Goal: Task Accomplishment & Management: Manage account settings

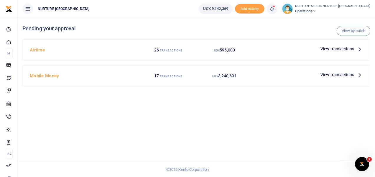
click at [359, 77] on icon at bounding box center [359, 75] width 6 height 6
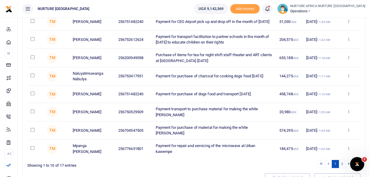
scroll to position [146, 0]
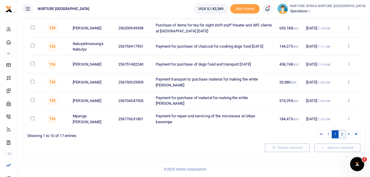
click at [343, 135] on link "2" at bounding box center [342, 135] width 7 height 8
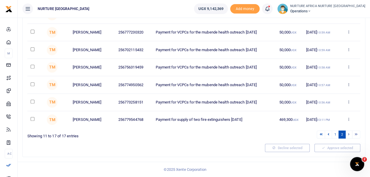
scroll to position [90, 0]
click at [329, 136] on icon at bounding box center [329, 134] width 2 height 3
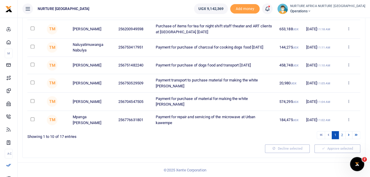
scroll to position [146, 0]
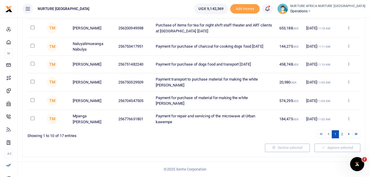
click at [32, 101] on input "checkbox" at bounding box center [33, 100] width 4 height 4
checkbox input "true"
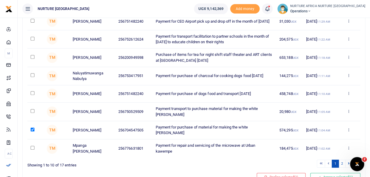
scroll to position [116, 0]
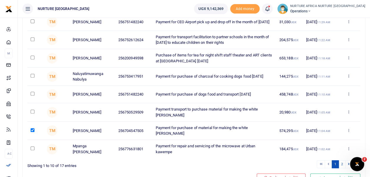
click at [32, 95] on input "checkbox" at bounding box center [33, 94] width 4 height 4
checkbox input "false"
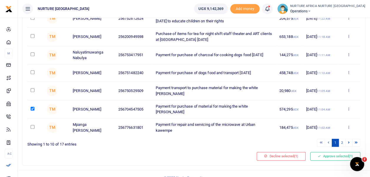
scroll to position [138, 0]
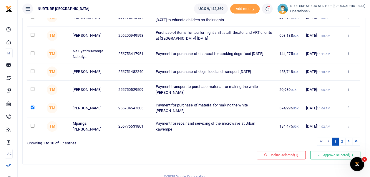
click at [334, 156] on button "Approve selected (1)" at bounding box center [336, 155] width 50 height 8
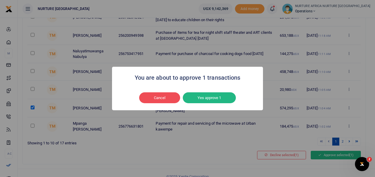
click at [223, 97] on button "Yes approve 1" at bounding box center [209, 98] width 53 height 11
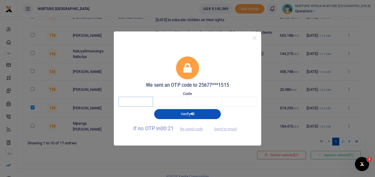
click at [139, 101] on input "text" at bounding box center [135, 102] width 34 height 10
type input "8"
type input "9"
type input "1"
type input "5"
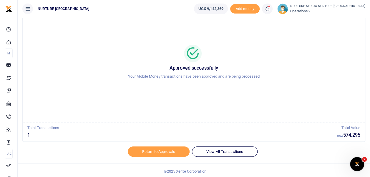
scroll to position [28, 0]
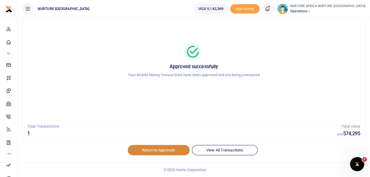
click at [176, 150] on link "Return to Approvals" at bounding box center [159, 150] width 62 height 10
click at [180, 152] on link "Return to Approvals" at bounding box center [159, 150] width 62 height 10
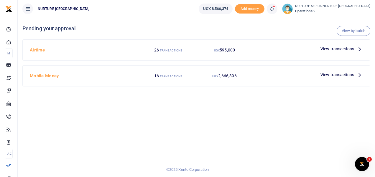
click at [339, 73] on span "View transactions" at bounding box center [337, 75] width 34 height 6
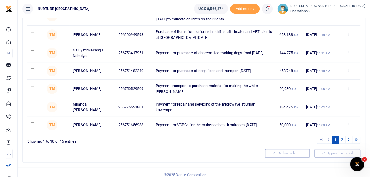
scroll to position [140, 0]
click at [342, 141] on link "2" at bounding box center [342, 140] width 7 height 8
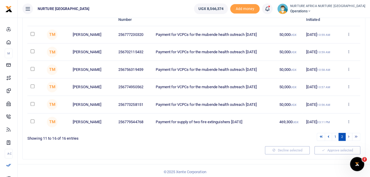
scroll to position [68, 0]
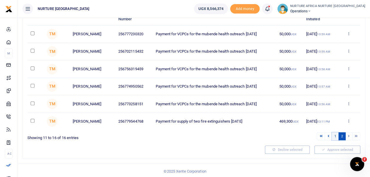
click at [336, 141] on link "1" at bounding box center [335, 137] width 7 height 8
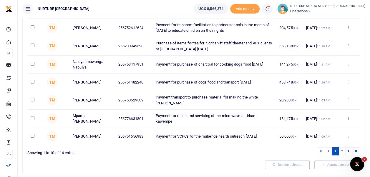
scroll to position [128, 0]
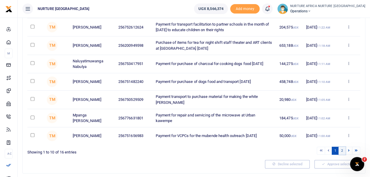
click at [343, 153] on link "2" at bounding box center [342, 151] width 7 height 8
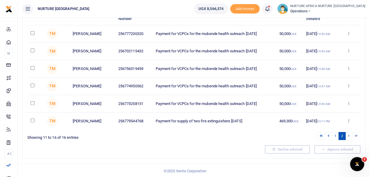
scroll to position [65, 0]
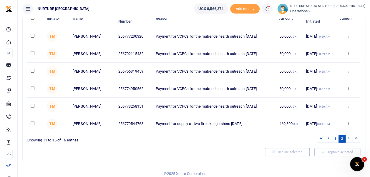
click at [34, 108] on input "checkbox" at bounding box center [33, 106] width 4 height 4
checkbox input "true"
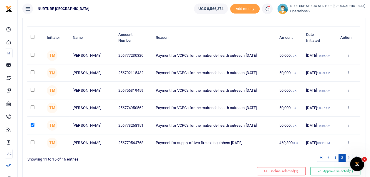
scroll to position [46, 0]
click at [32, 110] on input "checkbox" at bounding box center [33, 108] width 4 height 4
checkbox input "true"
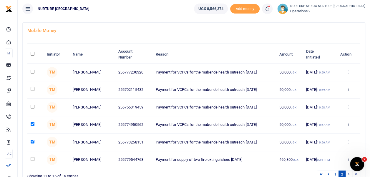
scroll to position [29, 0]
click at [32, 108] on input "checkbox" at bounding box center [33, 107] width 4 height 4
checkbox input "true"
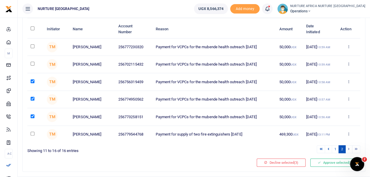
scroll to position [57, 0]
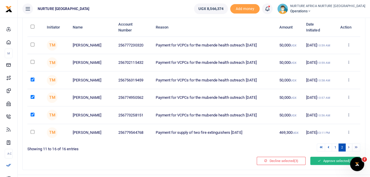
click at [333, 165] on button "Approve selected (3)" at bounding box center [336, 161] width 50 height 8
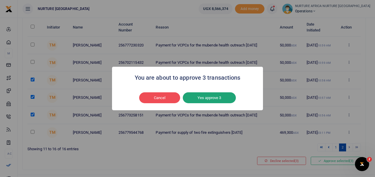
click at [224, 99] on button "Yes approve 3" at bounding box center [209, 98] width 53 height 11
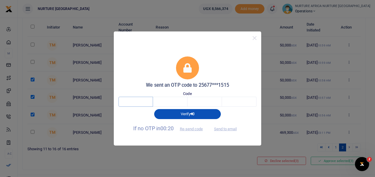
click at [141, 101] on input "text" at bounding box center [135, 102] width 34 height 10
type input "2"
type input "6"
type input "8"
type input "5"
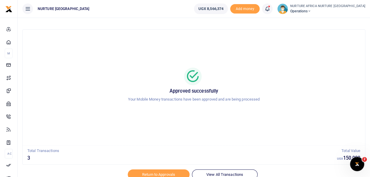
scroll to position [28, 0]
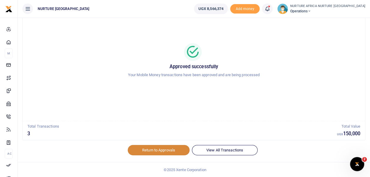
click at [171, 150] on link "Return to Approvals" at bounding box center [159, 150] width 62 height 10
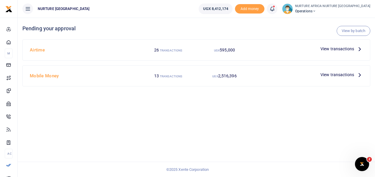
click at [338, 75] on span "View transactions" at bounding box center [337, 75] width 34 height 6
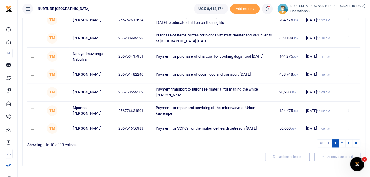
scroll to position [138, 0]
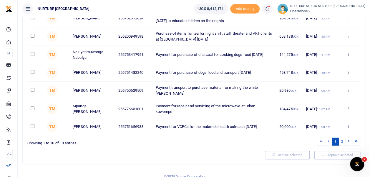
click at [32, 128] on input "checkbox" at bounding box center [33, 126] width 4 height 4
checkbox input "true"
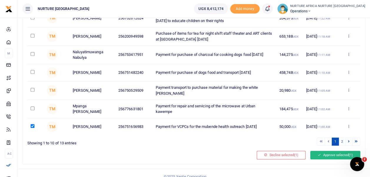
click at [329, 159] on button "Approve selected (1)" at bounding box center [336, 155] width 50 height 8
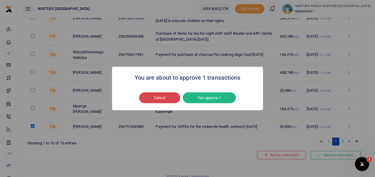
click at [160, 99] on button "Cancel" at bounding box center [159, 98] width 41 height 11
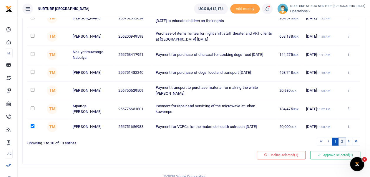
click at [343, 143] on link "2" at bounding box center [342, 142] width 7 height 8
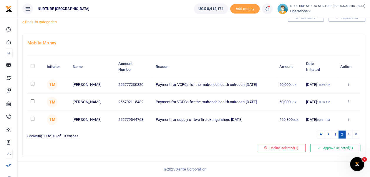
scroll to position [18, 0]
click at [32, 82] on input "checkbox" at bounding box center [33, 84] width 4 height 4
checkbox input "true"
click at [31, 103] on input "checkbox" at bounding box center [33, 102] width 4 height 4
checkbox input "true"
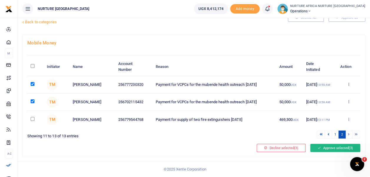
click at [331, 147] on button "Approve selected (3)" at bounding box center [336, 148] width 50 height 8
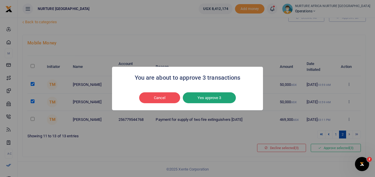
click at [202, 99] on button "Yes approve 3" at bounding box center [209, 98] width 53 height 11
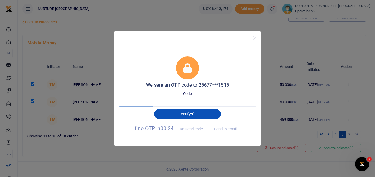
click at [145, 102] on input "text" at bounding box center [135, 102] width 34 height 10
type input "2"
type input "7"
type input "0"
type input "5"
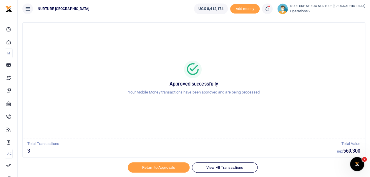
scroll to position [28, 0]
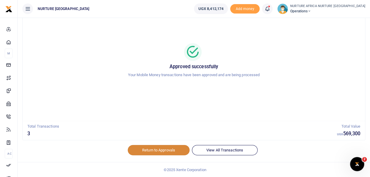
click at [151, 151] on link "Return to Approvals" at bounding box center [159, 150] width 62 height 10
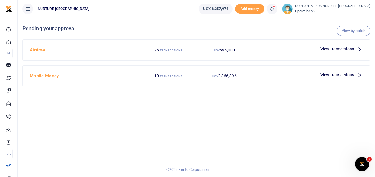
click at [37, 73] on h4 "Mobile Money" at bounding box center [84, 76] width 108 height 6
click at [38, 74] on h4 "Mobile Money" at bounding box center [84, 76] width 108 height 6
click at [335, 72] on span "View transactions" at bounding box center [337, 75] width 34 height 6
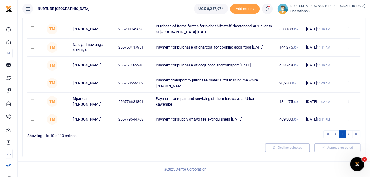
scroll to position [146, 0]
